Goal: Task Accomplishment & Management: Manage account settings

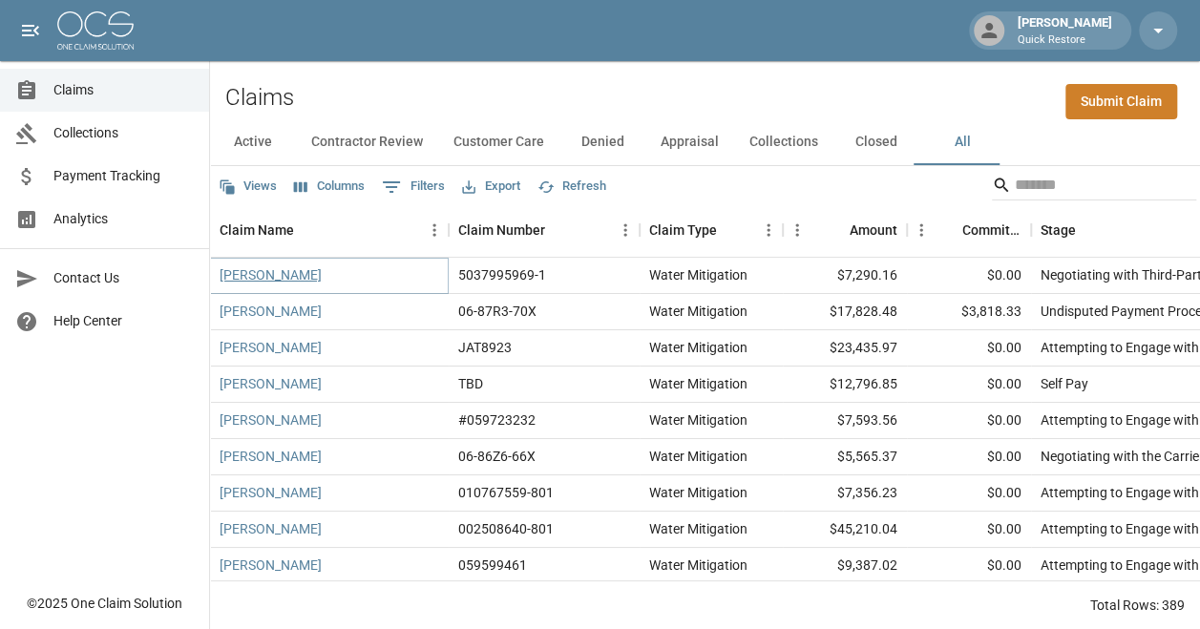
click at [247, 273] on link "[PERSON_NAME]" at bounding box center [271, 274] width 102 height 19
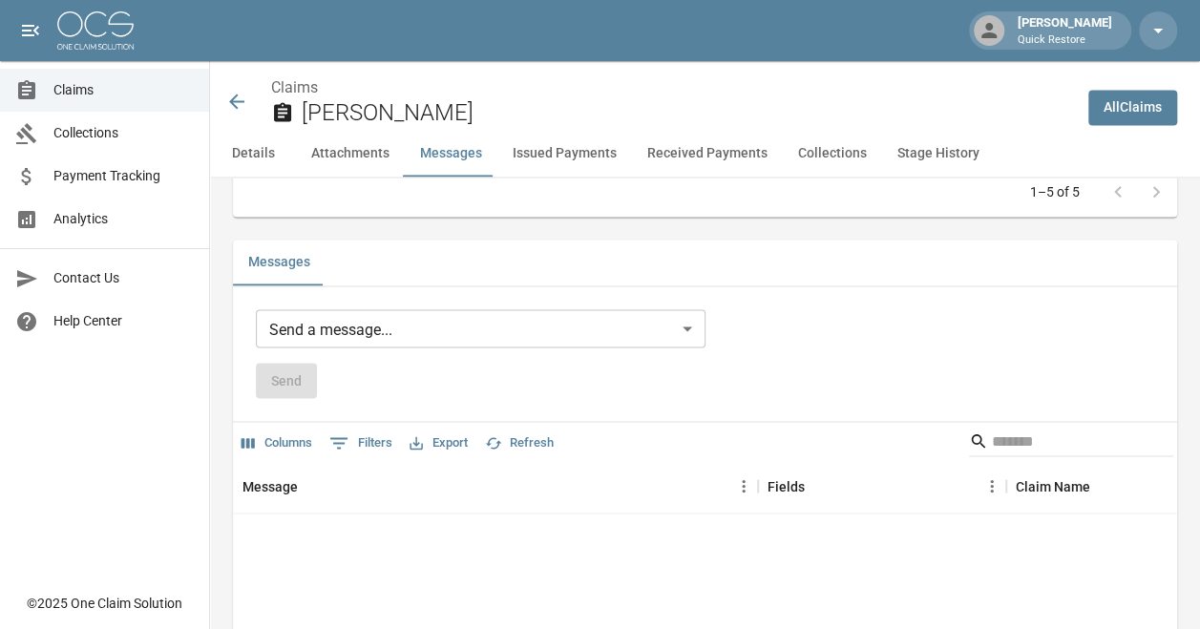
scroll to position [1528, 0]
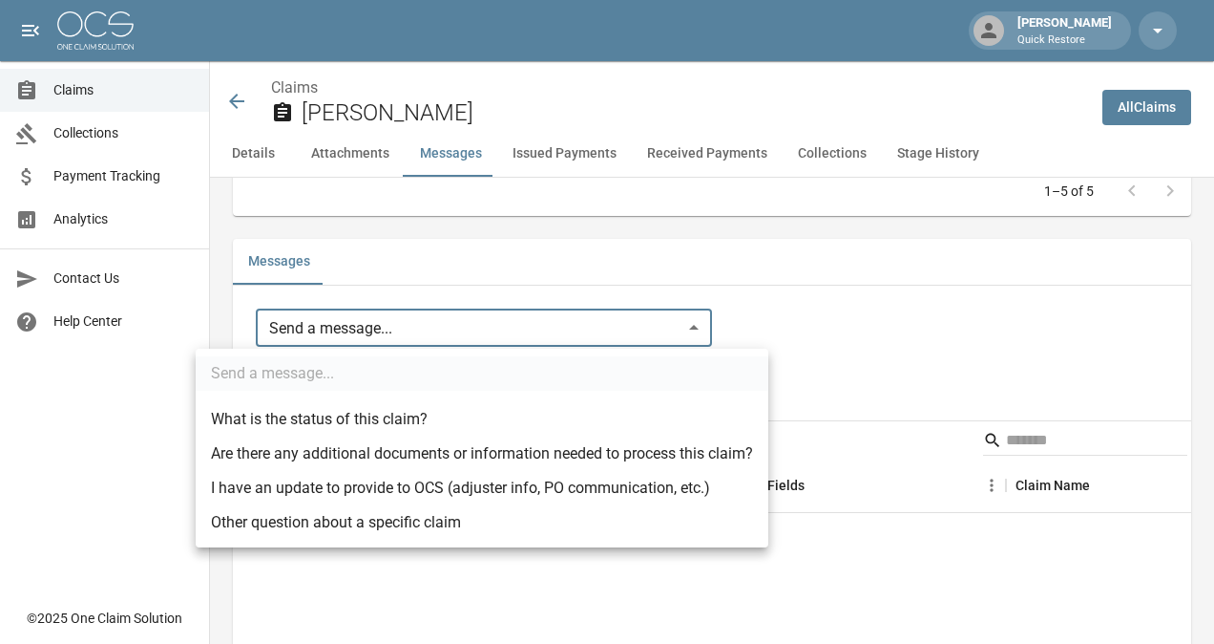
click at [486, 311] on body "[PERSON_NAME] Quick Restore Claims Collections Payment Tracking Analytics Conta…" at bounding box center [607, 398] width 1214 height 3853
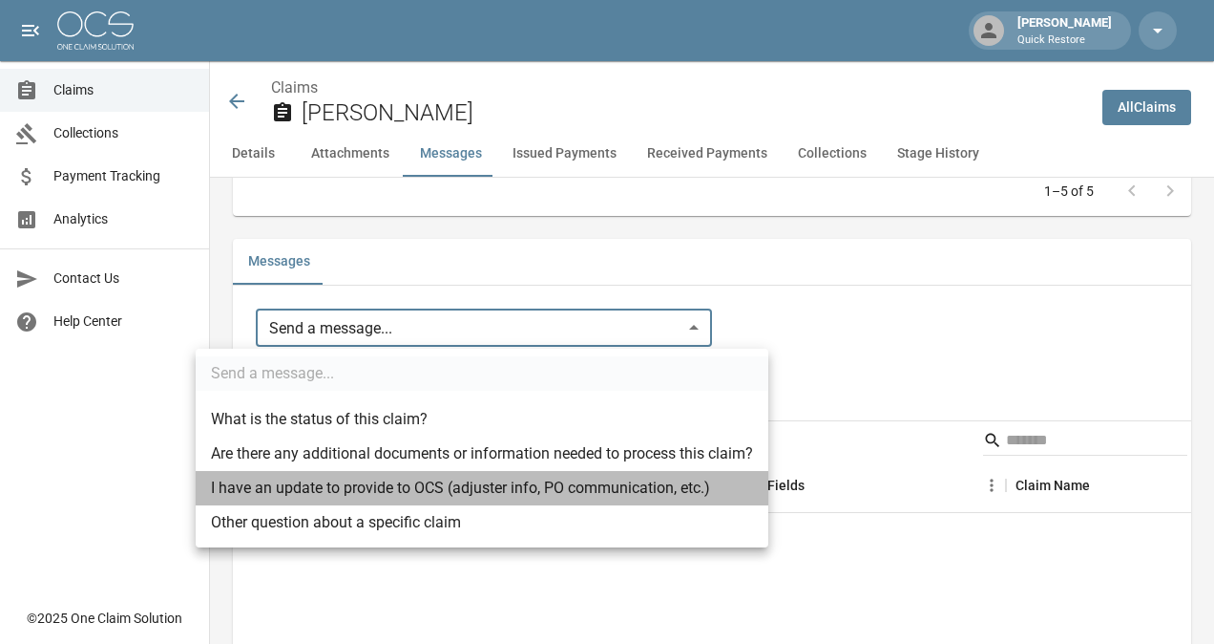
click at [393, 492] on li "I have an update to provide to OCS (adjuster info, PO communication, etc.)" at bounding box center [482, 488] width 573 height 34
type input "**********"
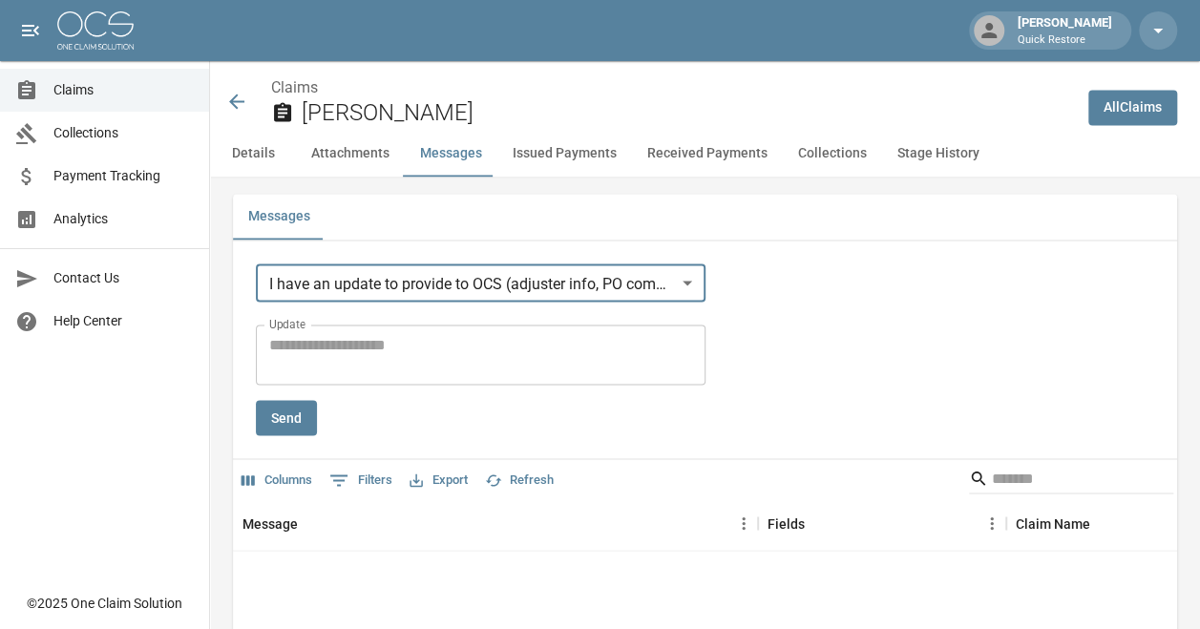
click at [547, 372] on textarea "Update" at bounding box center [480, 355] width 423 height 44
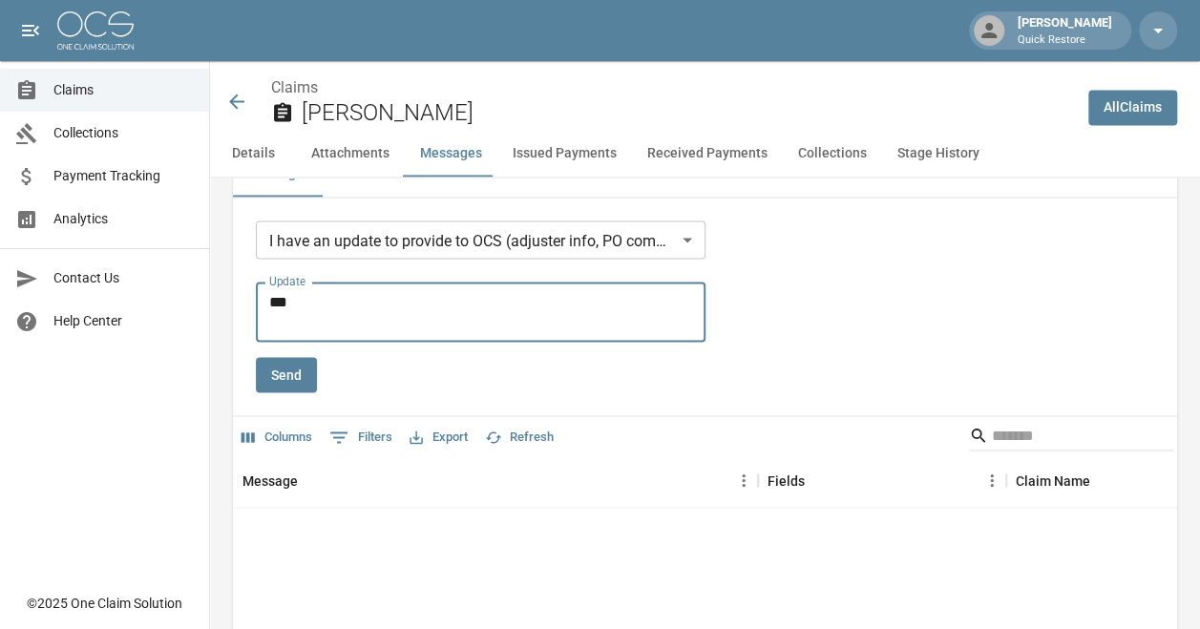
scroll to position [1615, 6]
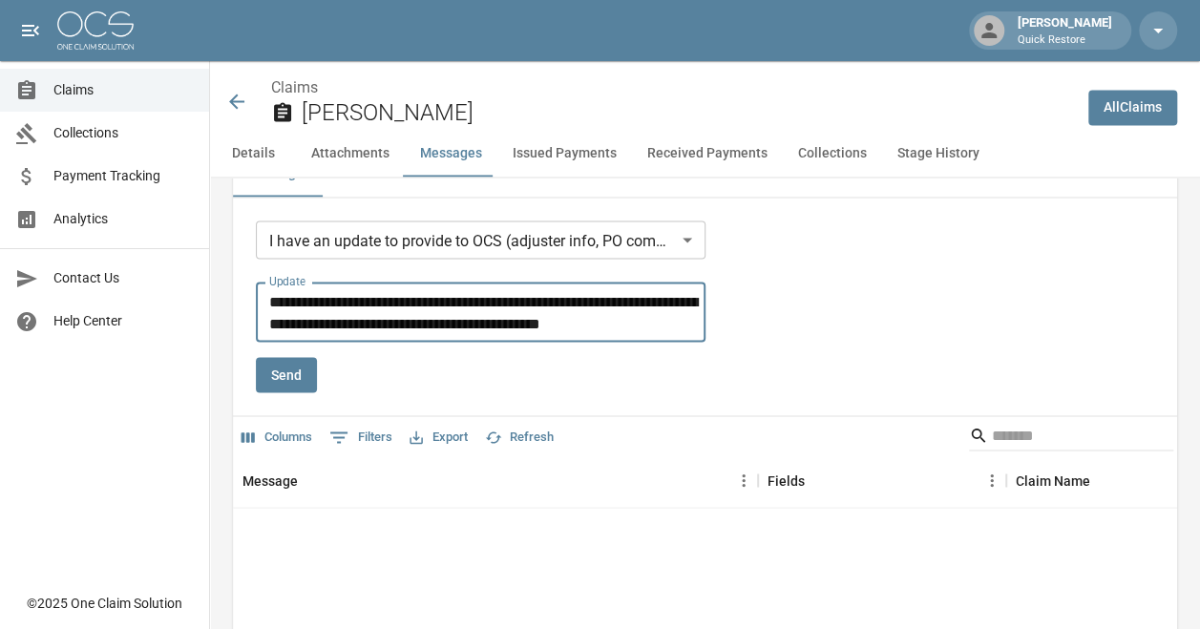
type textarea "**********"
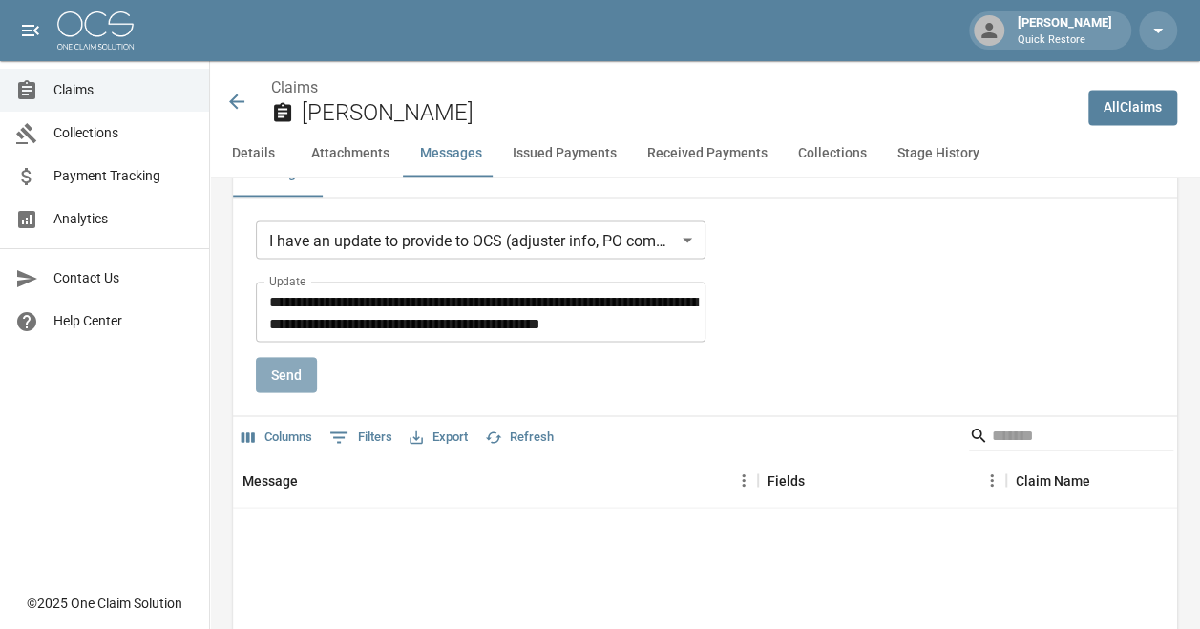
click at [285, 384] on button "Send" at bounding box center [286, 374] width 61 height 35
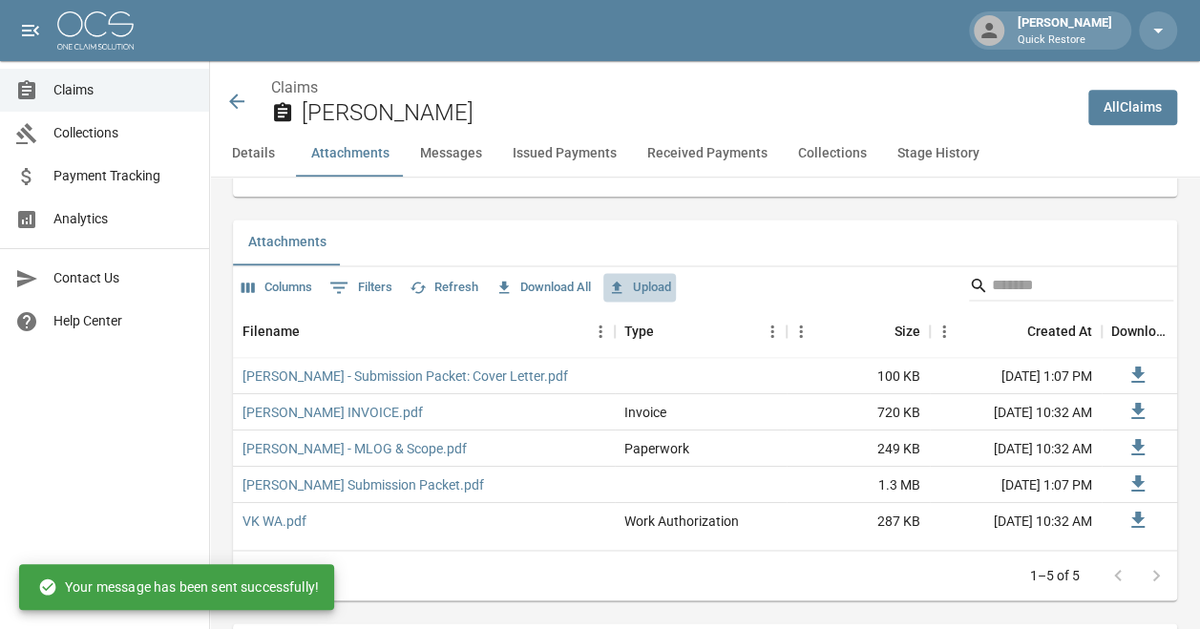
click at [637, 285] on button "Upload" at bounding box center [639, 288] width 73 height 30
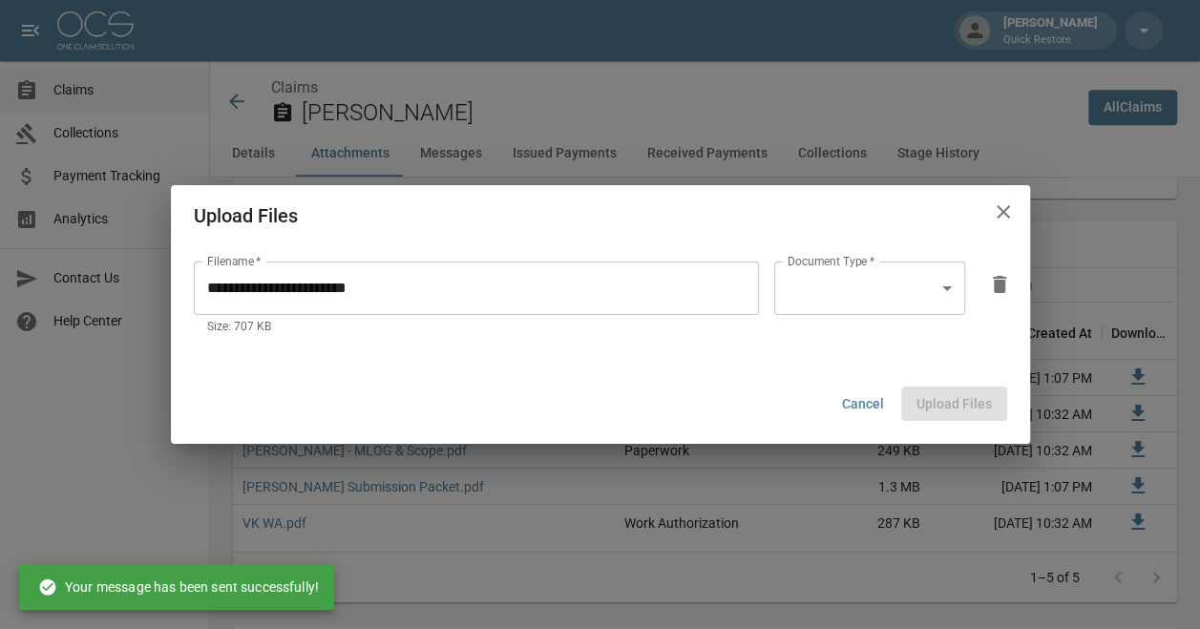
scroll to position [1141, 0]
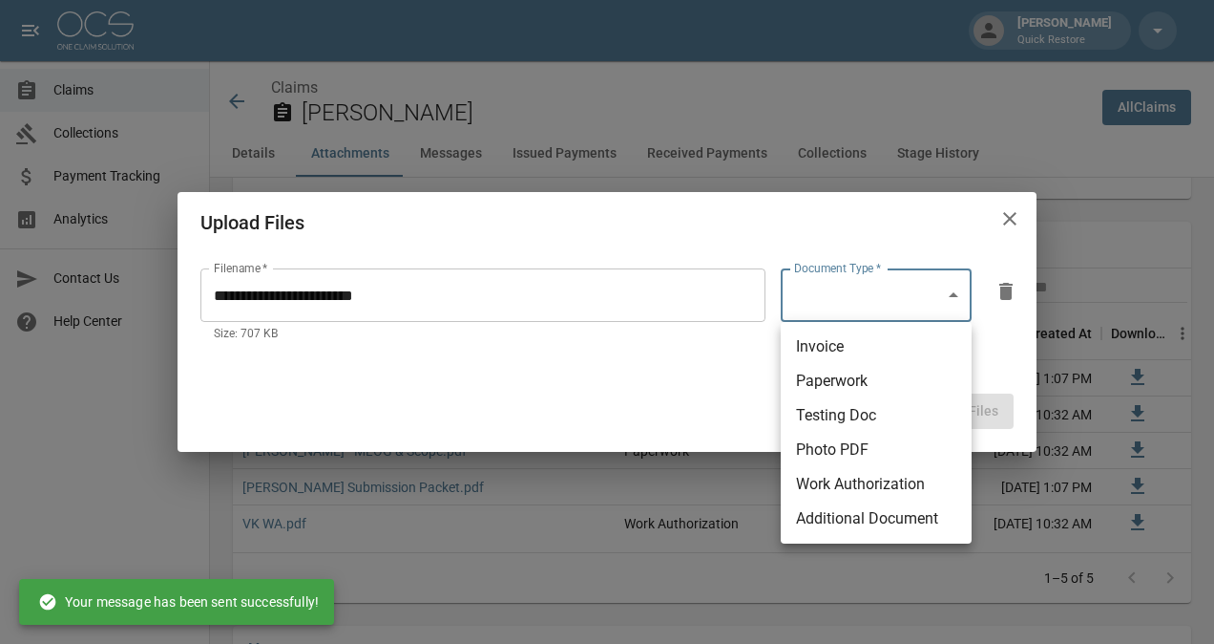
click at [845, 338] on li "Invoice" at bounding box center [876, 346] width 191 height 34
type input "********"
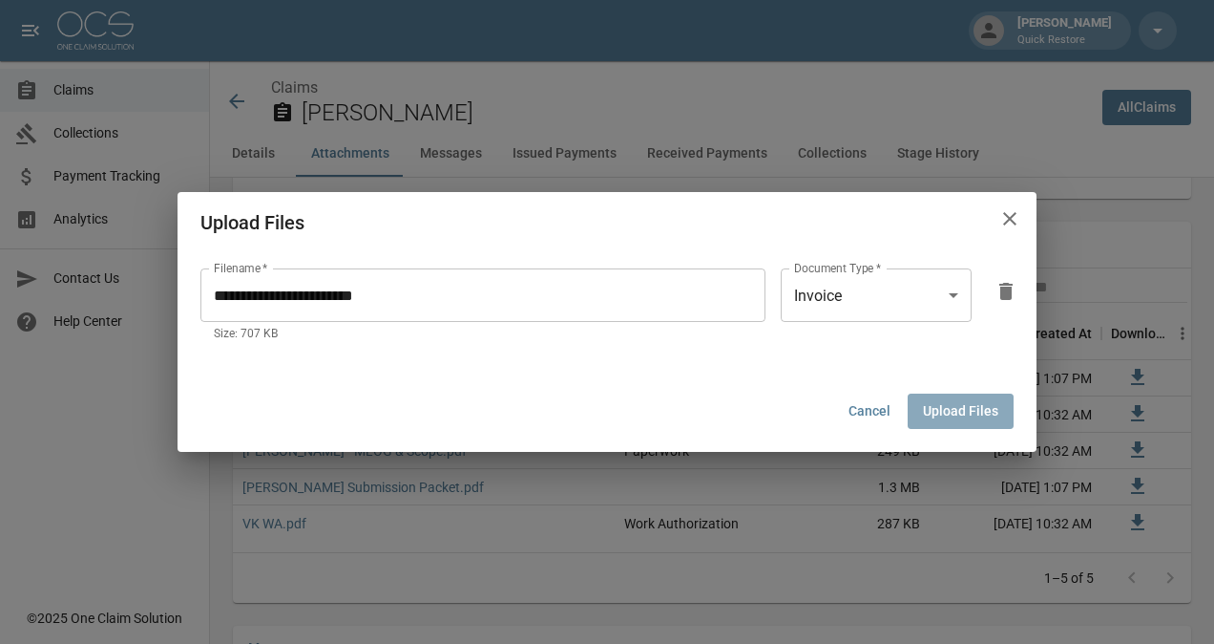
click at [845, 403] on button "Upload Files" at bounding box center [961, 410] width 106 height 35
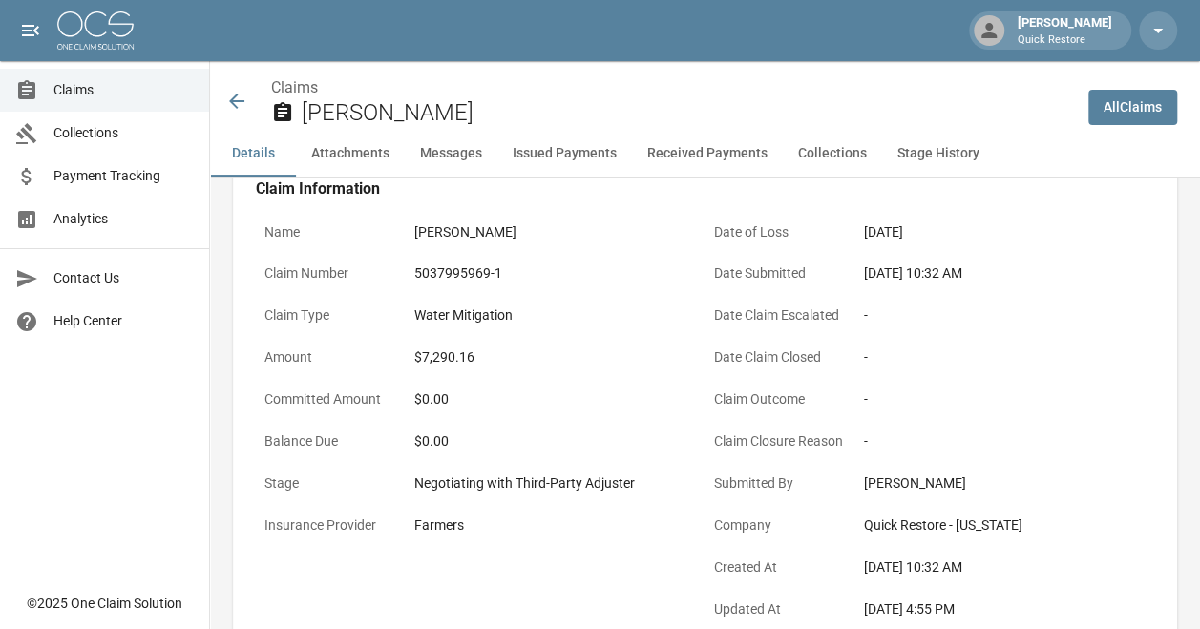
scroll to position [89, 0]
click at [449, 368] on div "$7,290.16" at bounding box center [555, 359] width 283 height 20
click at [243, 101] on icon at bounding box center [236, 101] width 15 height 15
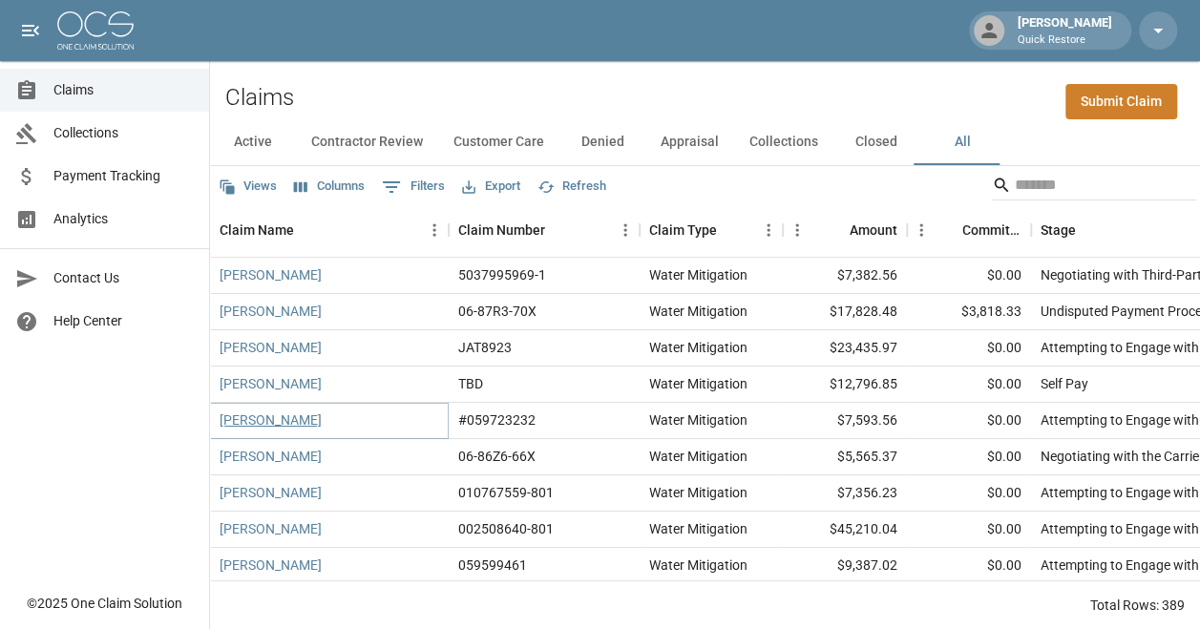
click at [282, 411] on link "[PERSON_NAME]" at bounding box center [271, 420] width 102 height 19
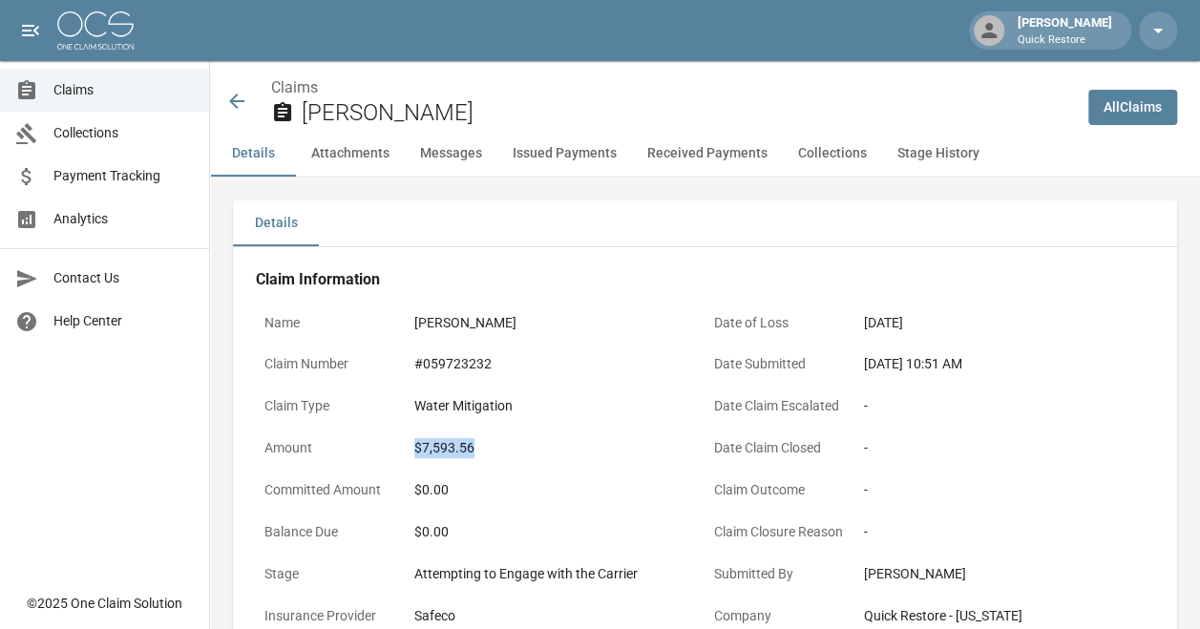
drag, startPoint x: 411, startPoint y: 451, endPoint x: 489, endPoint y: 449, distance: 78.3
click at [489, 449] on div "$7,593.56" at bounding box center [556, 448] width 300 height 37
copy div "$7,593.56"
click at [248, 96] on div "[PERSON_NAME]" at bounding box center [649, 101] width 848 height 51
click at [247, 107] on icon at bounding box center [236, 101] width 23 height 23
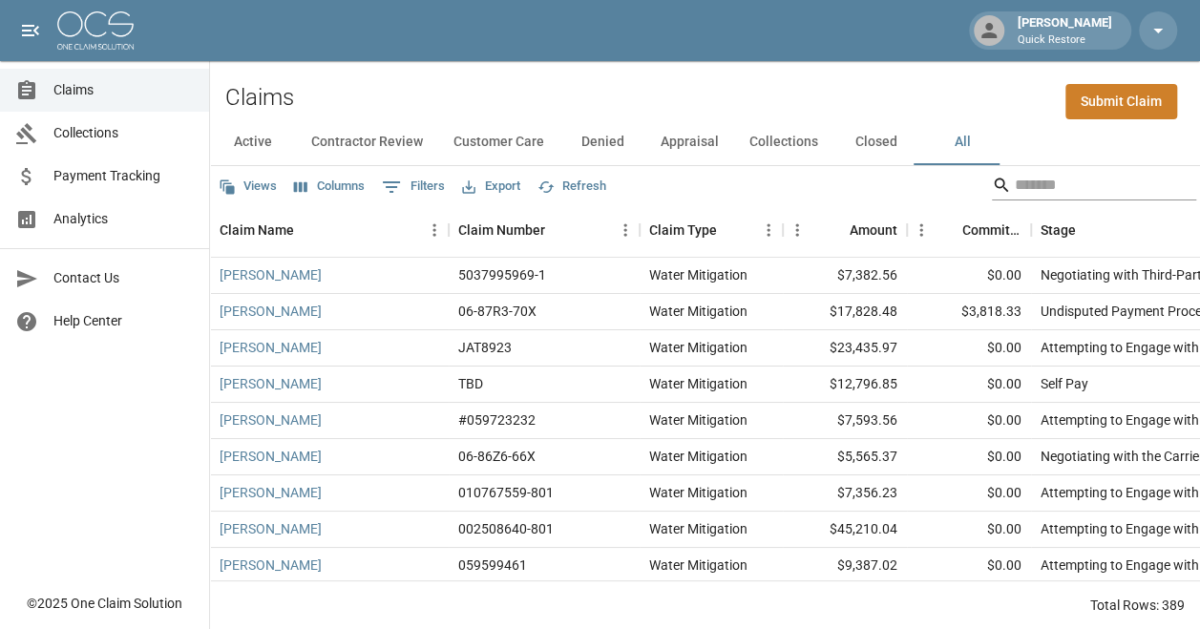
click at [845, 188] on input "Search" at bounding box center [1091, 185] width 153 height 31
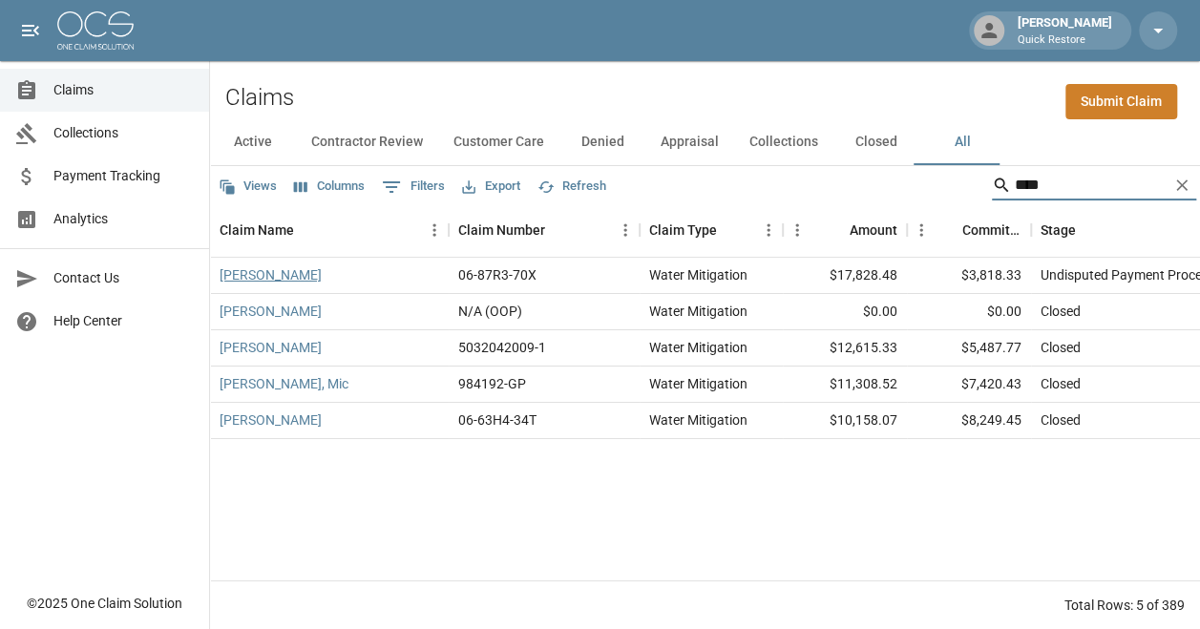
type input "****"
click at [243, 277] on link "[PERSON_NAME]" at bounding box center [271, 274] width 102 height 19
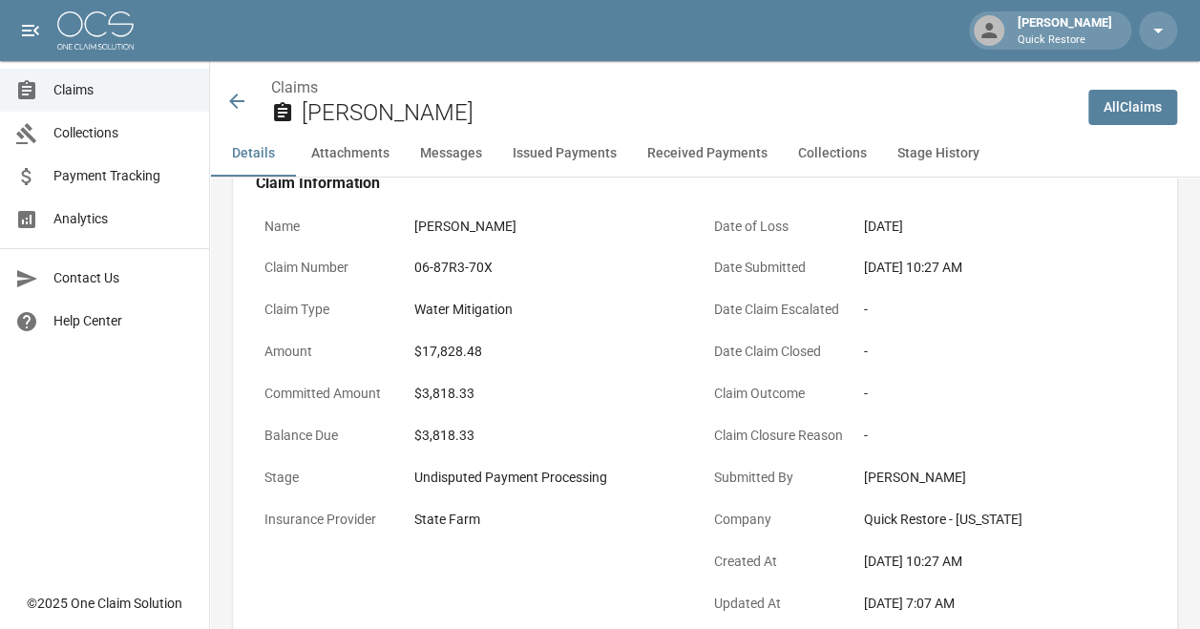
scroll to position [95, 0]
drag, startPoint x: 407, startPoint y: 348, endPoint x: 530, endPoint y: 353, distance: 123.3
click at [530, 353] on div "Amount $17,828.48" at bounding box center [481, 355] width 450 height 42
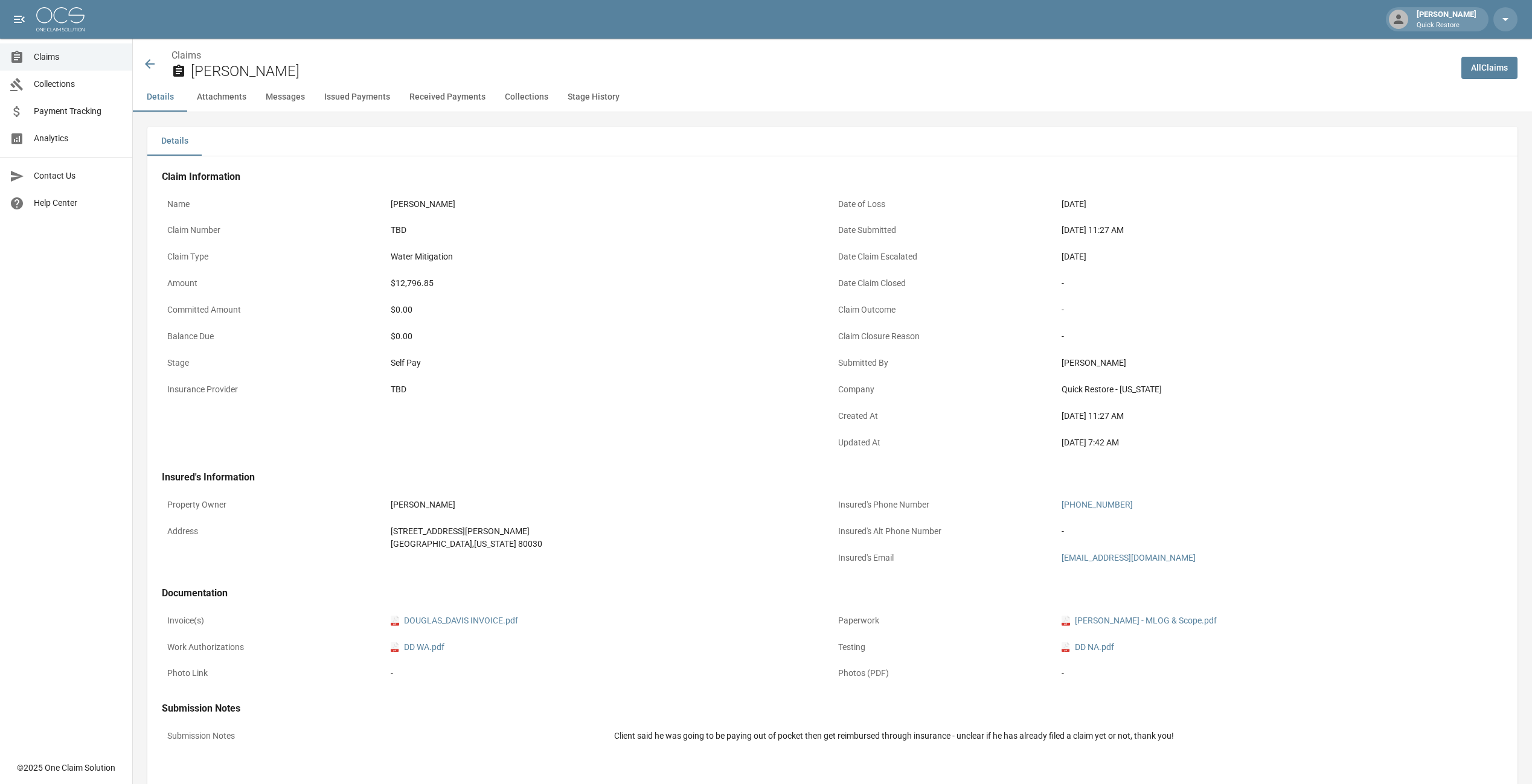
scroll to position [47, 0]
